Goal: Navigation & Orientation: Understand site structure

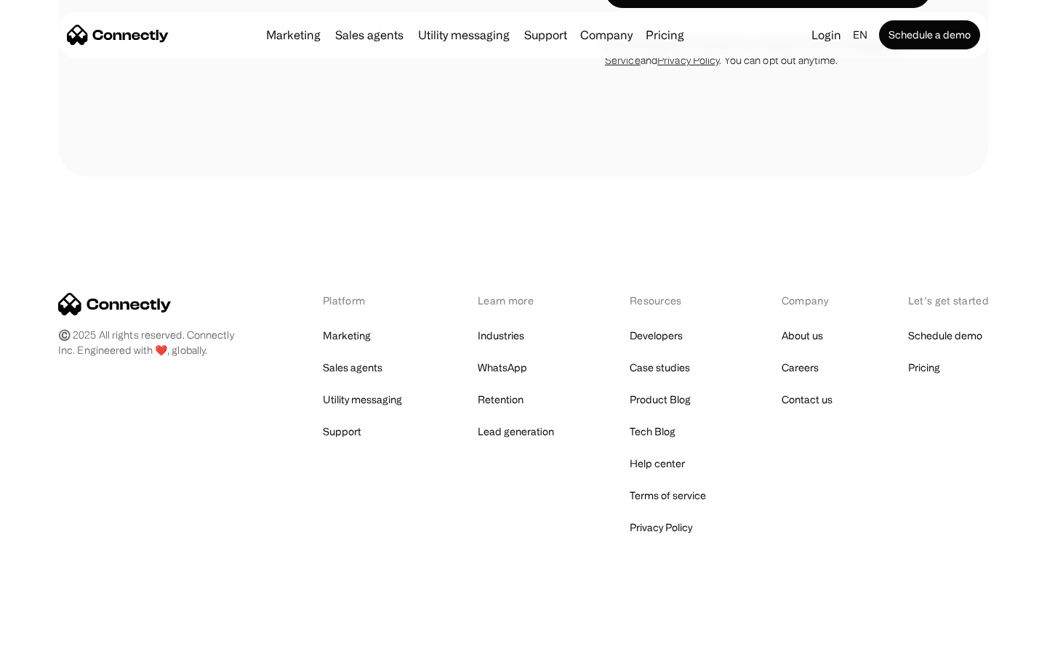
scroll to position [1245, 0]
